Goal: Task Accomplishment & Management: Manage account settings

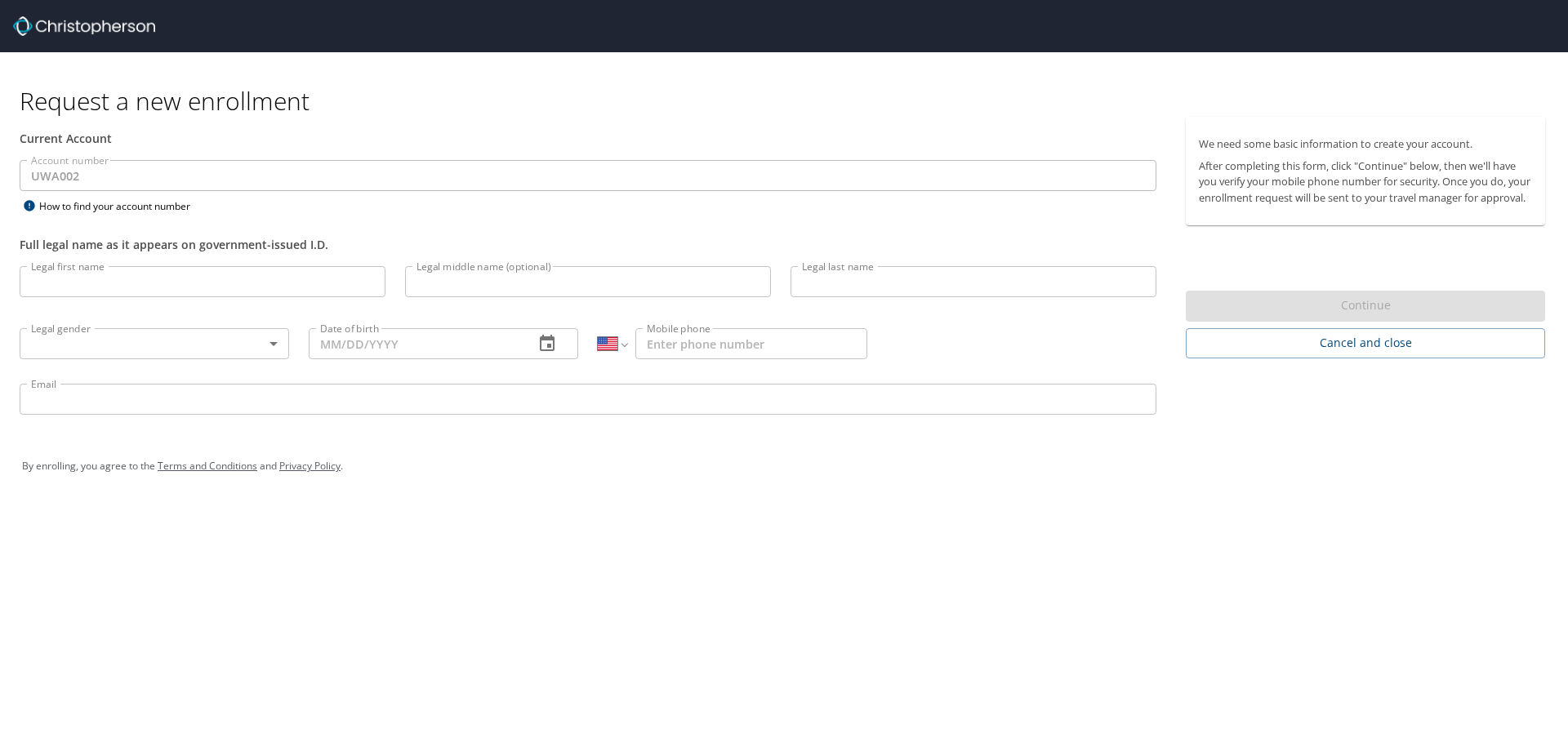
select select "US"
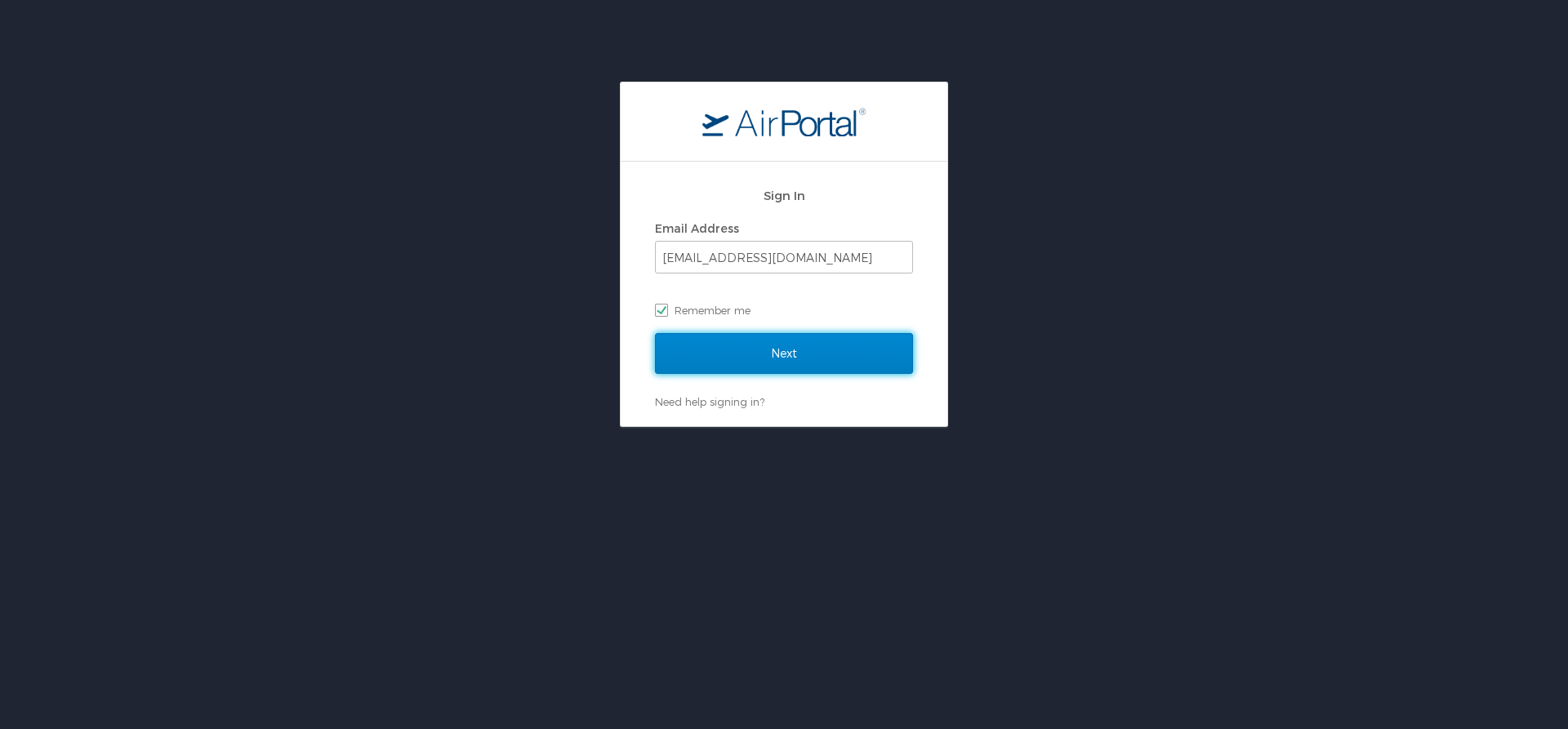
click at [788, 360] on input "Next" at bounding box center [784, 353] width 258 height 41
